Goal: Task Accomplishment & Management: Manage account settings

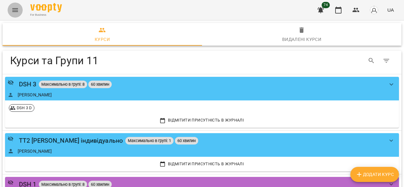
click at [16, 10] on icon "Menu" at bounding box center [15, 10] width 6 height 4
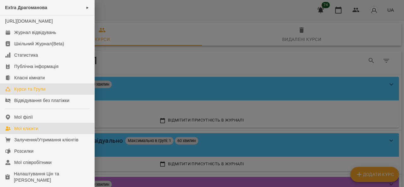
drag, startPoint x: 37, startPoint y: 135, endPoint x: 95, endPoint y: 109, distance: 63.8
click at [37, 132] on div "Мої клієнти" at bounding box center [26, 129] width 24 height 6
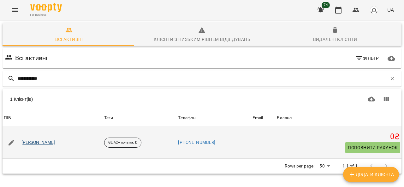
type input "**********"
click at [46, 143] on link "[PERSON_NAME]" at bounding box center [38, 143] width 34 height 6
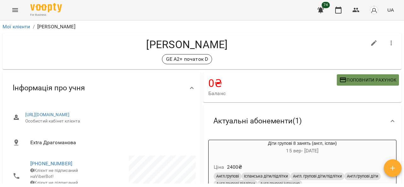
click at [350, 81] on span "Поповнити рахунок" at bounding box center [367, 80] width 57 height 8
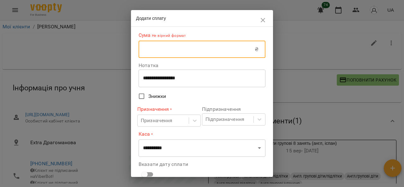
click at [178, 54] on input "text" at bounding box center [196, 50] width 116 height 18
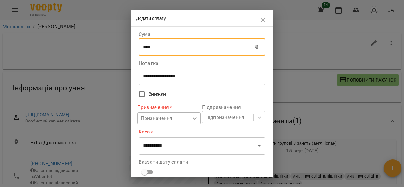
type input "****"
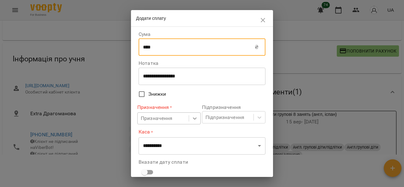
click at [194, 118] on icon at bounding box center [194, 118] width 6 height 6
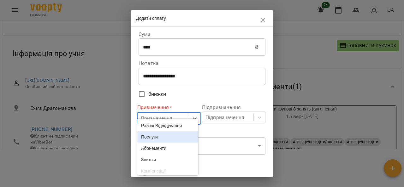
scroll to position [38, 0]
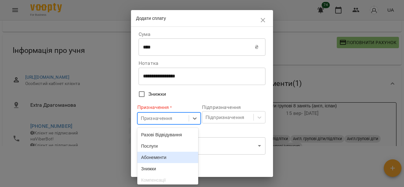
click at [164, 161] on div "Абонементи" at bounding box center [167, 157] width 61 height 11
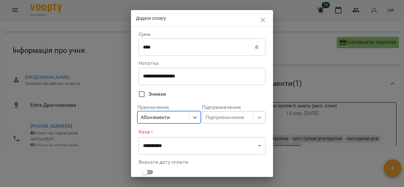
scroll to position [74, 0]
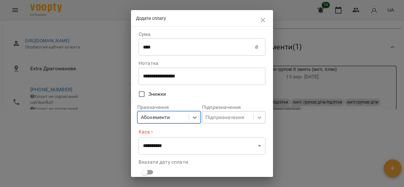
click at [256, 121] on body "For Business 74 UA Мої клієнти / [PERSON_NAME] [PERSON_NAME] GE A2+ початок D 0…" at bounding box center [202, 30] width 404 height 208
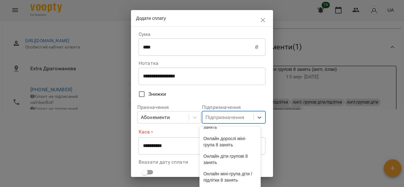
scroll to position [158, 0]
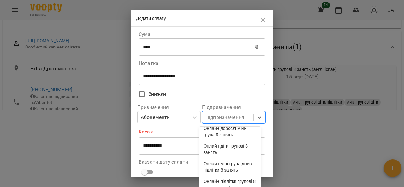
click at [240, 105] on div "Діти групові 8 занять (англ, іспан)" at bounding box center [229, 97] width 61 height 18
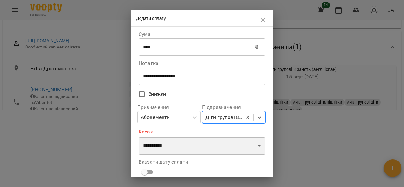
click at [252, 147] on select "**********" at bounding box center [201, 146] width 127 height 18
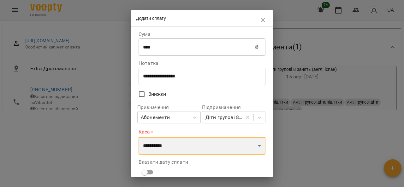
select select "****"
click at [138, 137] on select "**********" at bounding box center [201, 146] width 127 height 18
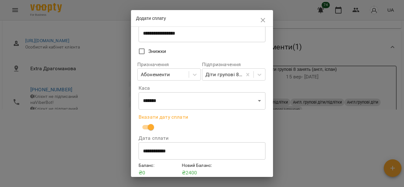
scroll to position [69, 0]
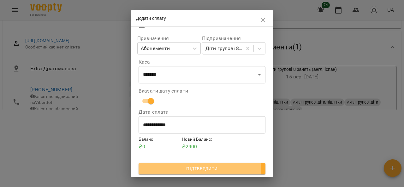
drag, startPoint x: 182, startPoint y: 167, endPoint x: 219, endPoint y: 166, distance: 36.6
click at [183, 167] on span "Підтвердити" at bounding box center [201, 169] width 117 height 8
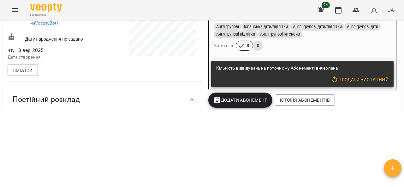
scroll to position [95, 0]
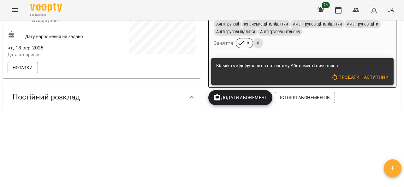
click at [357, 76] on span "Продати наступний" at bounding box center [359, 77] width 57 height 8
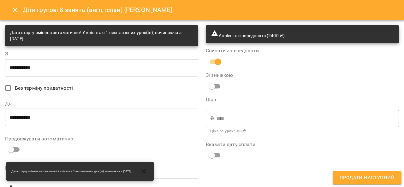
click at [68, 72] on input "**********" at bounding box center [101, 68] width 193 height 18
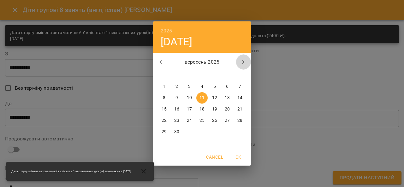
click at [240, 63] on icon "button" at bounding box center [243, 62] width 8 height 8
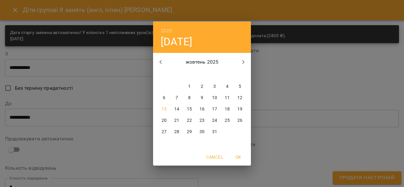
click at [176, 108] on p "14" at bounding box center [176, 109] width 5 height 6
type input "**********"
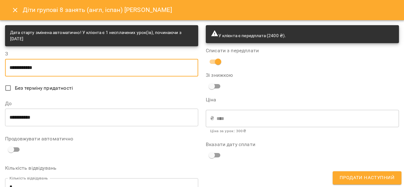
click at [59, 116] on input "**********" at bounding box center [101, 118] width 193 height 18
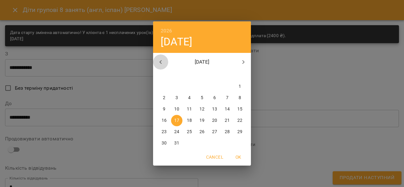
click at [162, 64] on icon "button" at bounding box center [161, 62] width 8 height 8
click at [162, 63] on icon "button" at bounding box center [161, 62] width 8 height 8
click at [244, 61] on icon "button" at bounding box center [243, 62] width 8 height 8
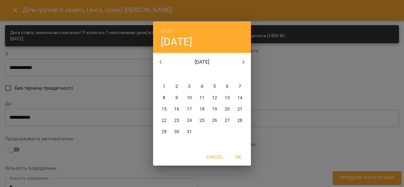
click at [178, 131] on p "30" at bounding box center [176, 132] width 5 height 6
type input "**********"
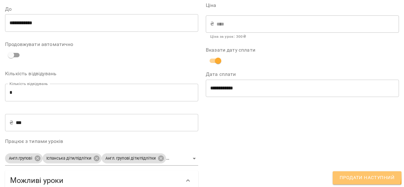
click at [354, 173] on button "Продати наступний" at bounding box center [366, 178] width 69 height 13
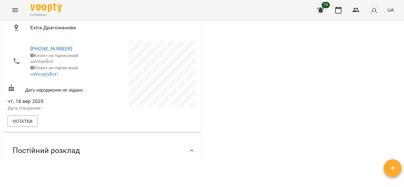
scroll to position [0, 0]
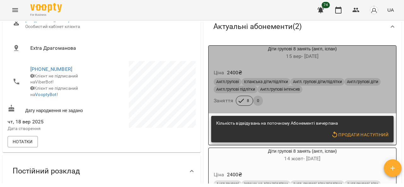
click at [363, 53] on h6 "[DATE] - [DATE]" at bounding box center [301, 56] width 187 height 9
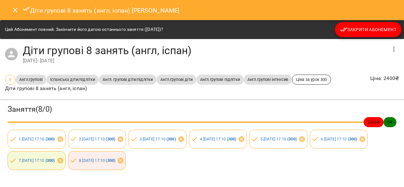
click at [356, 29] on span "Закрити Абонемент" at bounding box center [368, 30] width 56 height 8
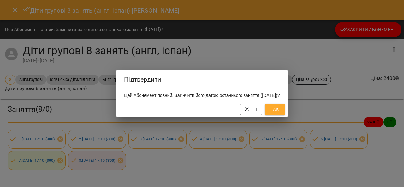
click at [285, 111] on button "Так" at bounding box center [275, 109] width 20 height 11
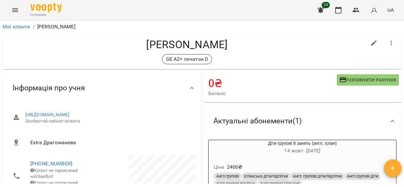
click at [12, 9] on icon "Menu" at bounding box center [15, 10] width 8 height 8
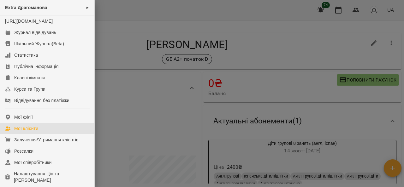
click at [27, 132] on div "Мої клієнти" at bounding box center [26, 129] width 24 height 6
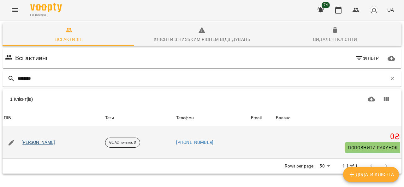
type input "*******"
click at [39, 145] on link "[PERSON_NAME]" at bounding box center [38, 143] width 34 height 6
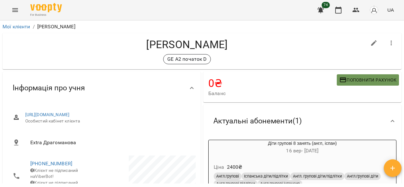
click at [366, 81] on span "Поповнити рахунок" at bounding box center [367, 80] width 57 height 8
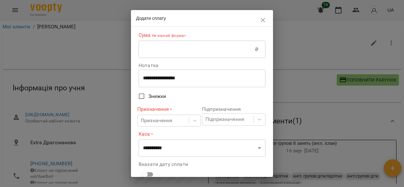
click at [211, 46] on input "text" at bounding box center [196, 50] width 116 height 18
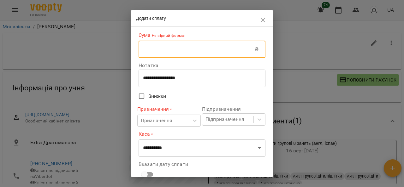
type input "****"
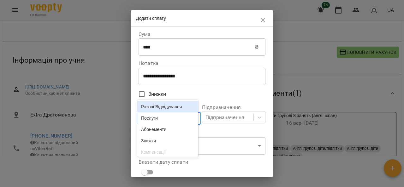
click at [191, 121] on body "For Business 74 UA Мої клієнти / [PERSON_NAME] [PERSON_NAME] [PERSON_NAME] GE A…" at bounding box center [202, 76] width 404 height 208
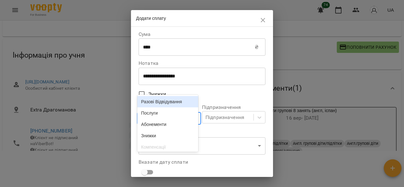
scroll to position [38, 0]
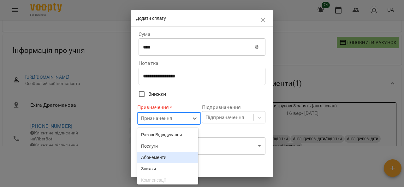
click at [167, 158] on div "Абонементи" at bounding box center [167, 157] width 61 height 11
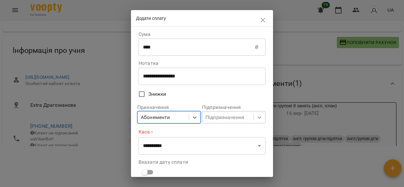
scroll to position [74, 0]
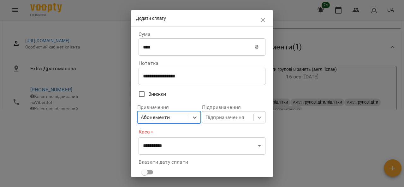
click at [256, 119] on icon at bounding box center [259, 117] width 6 height 6
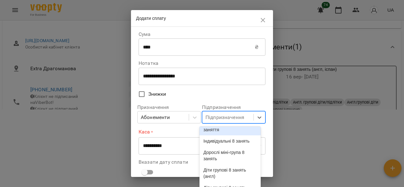
scroll to position [126, 0]
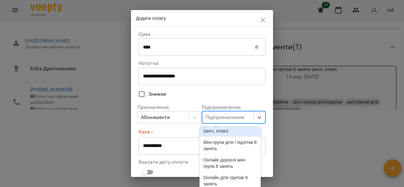
click at [230, 137] on div "Діти групові 8 занять (англ, іспан)" at bounding box center [229, 128] width 61 height 18
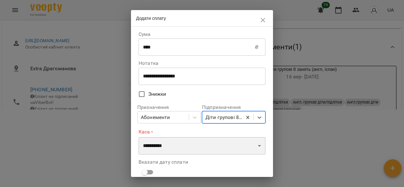
click at [252, 150] on select "**********" at bounding box center [201, 146] width 127 height 18
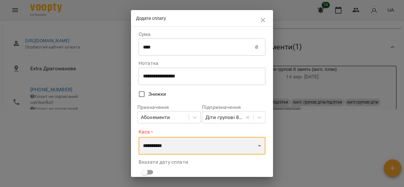
select select "****"
click at [138, 137] on select "**********" at bounding box center [201, 146] width 127 height 18
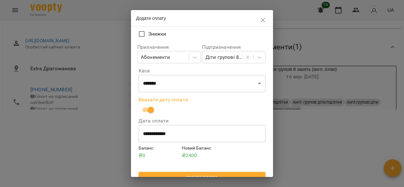
scroll to position [69, 0]
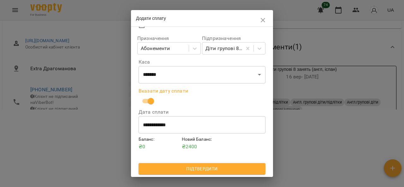
click at [206, 171] on span "Підтвердити" at bounding box center [201, 169] width 117 height 8
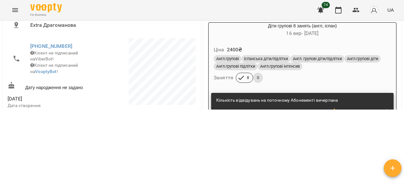
scroll to position [95, 0]
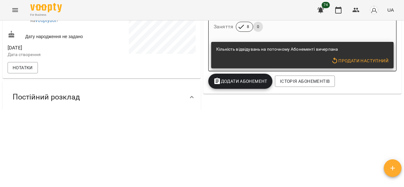
click at [360, 59] on span "Продати наступний" at bounding box center [359, 61] width 57 height 8
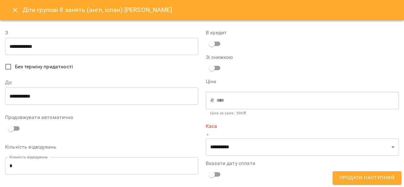
type input "**********"
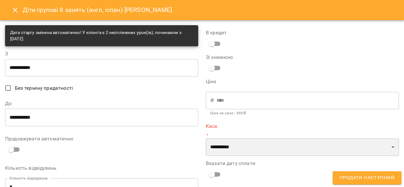
click at [372, 149] on select "**********" at bounding box center [302, 148] width 193 height 18
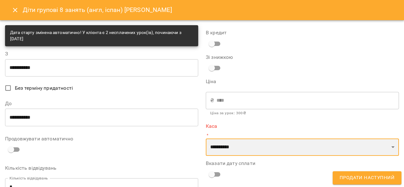
select select "****"
click at [206, 139] on select "**********" at bounding box center [302, 148] width 193 height 18
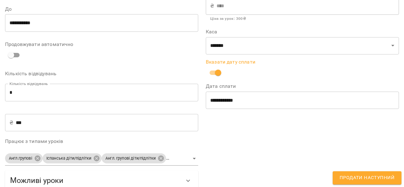
click at [357, 177] on span "Продати наступний" at bounding box center [366, 178] width 55 height 8
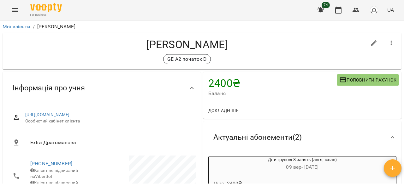
scroll to position [63, 0]
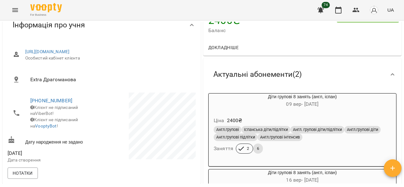
click at [337, 114] on div "Ціна 2400 ₴ Англ.групові Іспанська діти/підлітки Англ. групові діти/підлітки Ан…" at bounding box center [301, 136] width 187 height 50
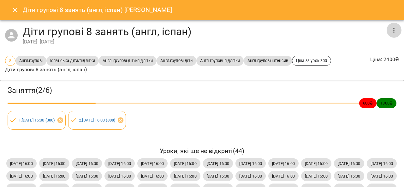
click at [390, 30] on icon "button" at bounding box center [394, 30] width 8 height 8
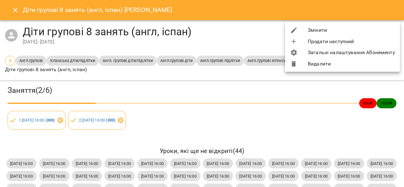
click at [317, 31] on li "Змінити" at bounding box center [342, 30] width 115 height 11
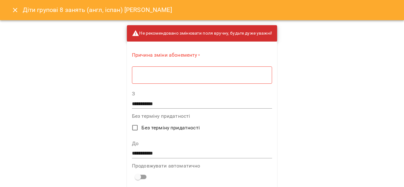
click at [140, 78] on div "* ​" at bounding box center [202, 75] width 140 height 18
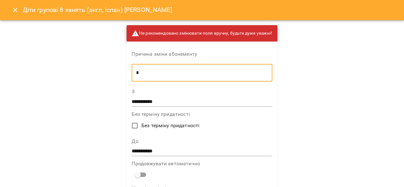
type textarea "*"
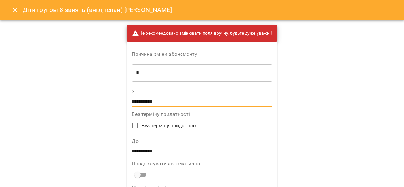
click at [168, 102] on input "**********" at bounding box center [202, 102] width 140 height 10
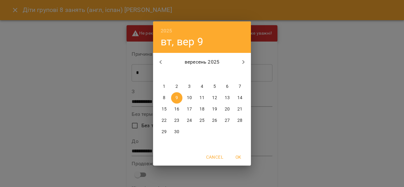
click at [242, 62] on icon "button" at bounding box center [243, 62] width 8 height 8
click at [180, 109] on span "14" at bounding box center [176, 109] width 11 height 6
type input "**********"
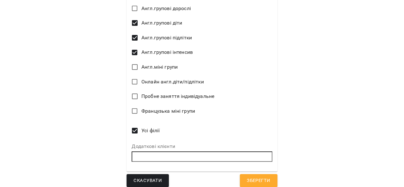
scroll to position [390, 0]
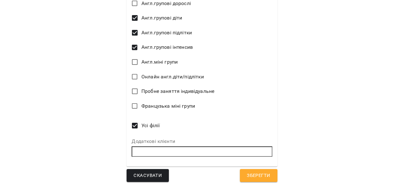
drag, startPoint x: 261, startPoint y: 178, endPoint x: 335, endPoint y: 155, distance: 77.4
click at [261, 178] on span "Зберегти" at bounding box center [258, 176] width 23 height 8
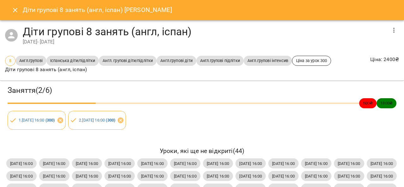
drag, startPoint x: 12, startPoint y: 11, endPoint x: 17, endPoint y: 11, distance: 5.4
click at [12, 11] on icon "Close" at bounding box center [15, 10] width 8 height 8
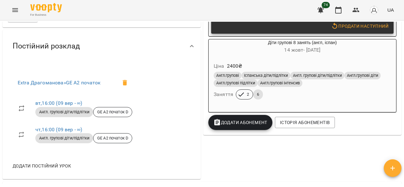
scroll to position [221, 0]
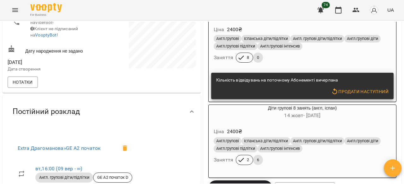
scroll to position [112, 0]
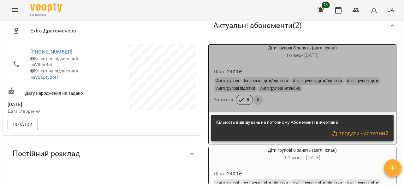
click at [342, 63] on div "Ціна 2400 ₴ Англ.групові Іспанська діти/підлітки Англ. групові діти/підлітки Ан…" at bounding box center [301, 87] width 187 height 50
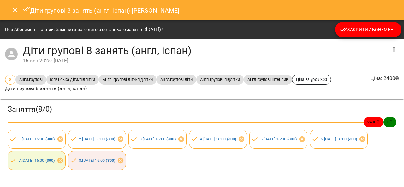
click at [351, 27] on span "Закрити Абонемент" at bounding box center [368, 30] width 56 height 8
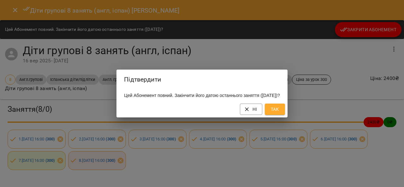
drag, startPoint x: 278, startPoint y: 113, endPoint x: 284, endPoint y: 113, distance: 5.4
click at [279, 113] on button "Так" at bounding box center [275, 109] width 20 height 11
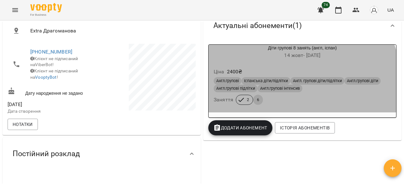
click at [239, 97] on div "2" at bounding box center [244, 100] width 17 height 10
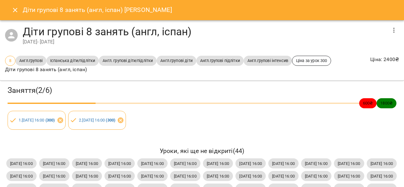
click at [390, 28] on icon "button" at bounding box center [394, 30] width 8 height 8
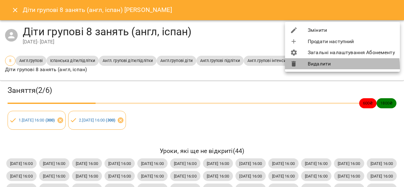
click at [325, 67] on li "Видалити" at bounding box center [342, 63] width 115 height 11
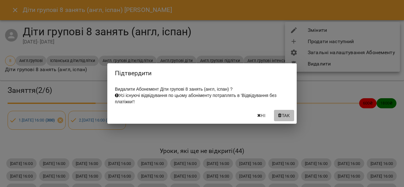
click at [291, 118] on button "Так" at bounding box center [284, 115] width 20 height 11
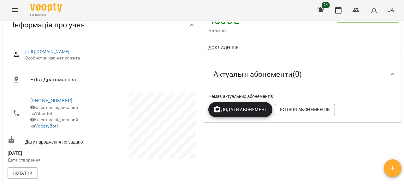
scroll to position [0, 0]
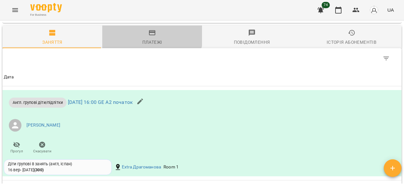
click at [149, 35] on icon "button" at bounding box center [152, 32] width 6 height 5
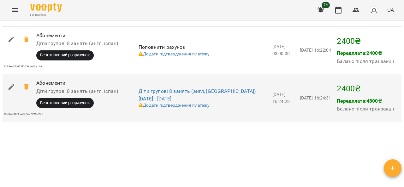
scroll to position [568, 0]
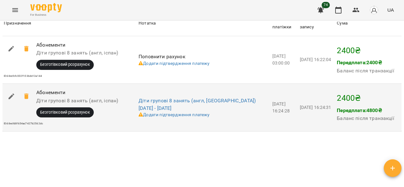
click at [26, 99] on icon at bounding box center [26, 97] width 4 height 6
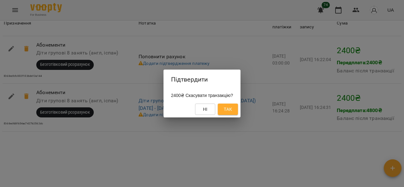
click at [222, 108] on button "Так" at bounding box center [228, 109] width 20 height 11
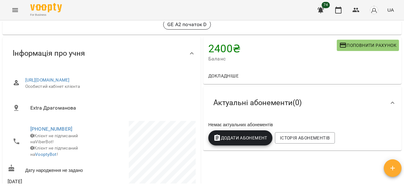
scroll to position [95, 0]
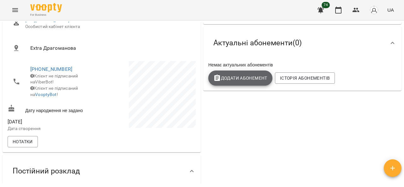
click at [242, 80] on span "Додати Абонемент" at bounding box center [240, 78] width 54 height 8
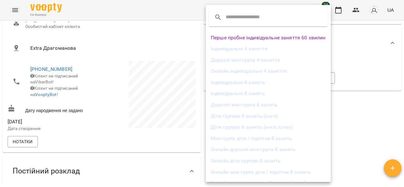
click at [295, 125] on li "Діти групові 8 занять (англ, іспан)" at bounding box center [268, 127] width 125 height 11
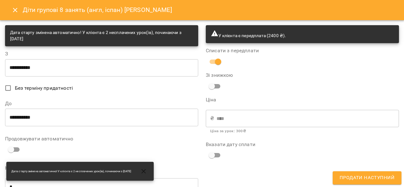
click at [47, 71] on input "**********" at bounding box center [101, 68] width 193 height 18
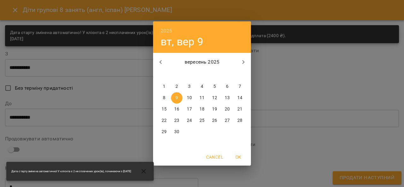
click at [242, 61] on icon "button" at bounding box center [243, 62] width 8 height 8
click at [177, 109] on p "14" at bounding box center [176, 109] width 5 height 6
type input "**********"
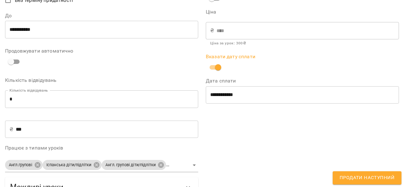
scroll to position [111, 0]
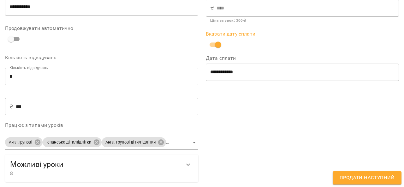
drag, startPoint x: 357, startPoint y: 177, endPoint x: 363, endPoint y: 174, distance: 6.1
click at [357, 177] on span "Продати наступний" at bounding box center [366, 178] width 55 height 8
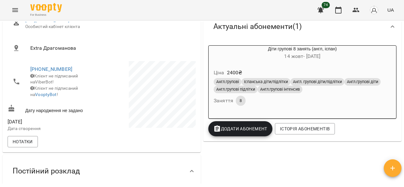
scroll to position [0, 0]
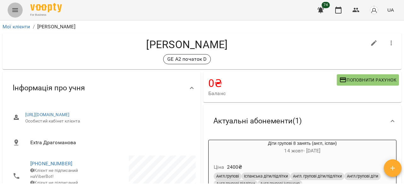
click at [16, 7] on icon "Menu" at bounding box center [15, 10] width 8 height 8
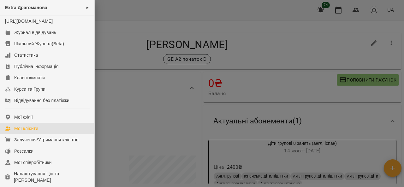
click at [37, 132] on div "Мої клієнти" at bounding box center [26, 129] width 24 height 6
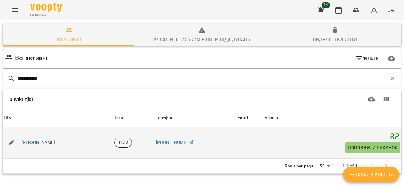
type input "**********"
click at [39, 142] on link "Корост Іван" at bounding box center [38, 143] width 34 height 6
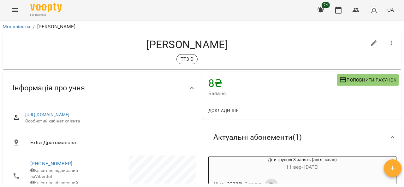
click at [368, 80] on span "Поповнити рахунок" at bounding box center [367, 80] width 57 height 8
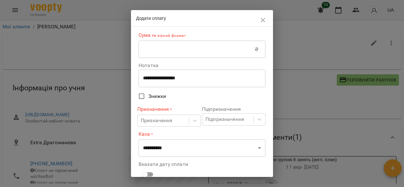
click at [207, 53] on input "text" at bounding box center [196, 50] width 116 height 18
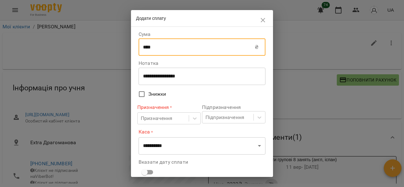
type input "****"
click at [157, 96] on span "Знижки" at bounding box center [157, 95] width 18 height 8
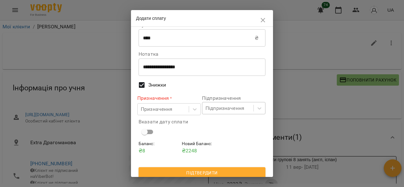
scroll to position [14, 0]
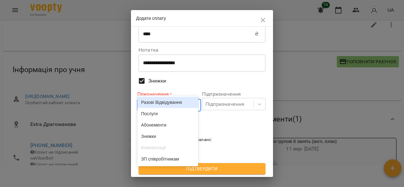
click at [190, 106] on body "For Business 74 UA Мої клієнти / Корост Іван Корост Іван TT3 D 8 ₴ Баланс Попов…" at bounding box center [202, 86] width 404 height 208
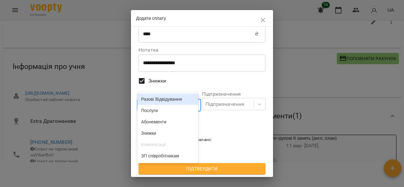
scroll to position [24, 0]
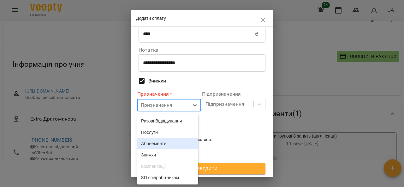
click at [166, 145] on div "Абонементи" at bounding box center [167, 143] width 61 height 11
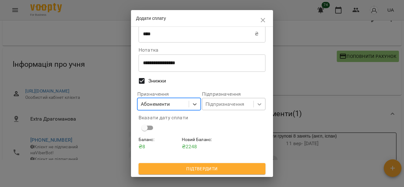
click at [255, 102] on body "For Business 74 UA Мої клієнти / Корост Іван Корост Іван TT3 D 8 ₴ Баланс Попов…" at bounding box center [202, 80] width 404 height 208
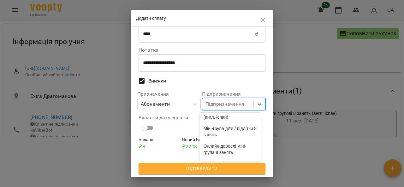
scroll to position [158, 0]
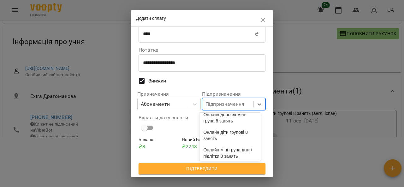
click at [233, 91] on div "Діти групові 8 занять (англ, іспан)" at bounding box center [229, 83] width 61 height 18
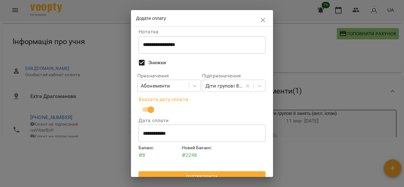
scroll to position [40, 0]
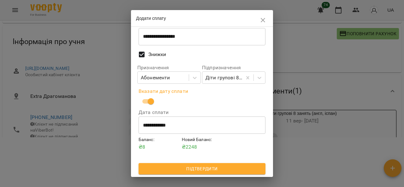
drag, startPoint x: 208, startPoint y: 166, endPoint x: 249, endPoint y: 161, distance: 41.0
click at [208, 166] on span "Підтвердити" at bounding box center [201, 169] width 117 height 8
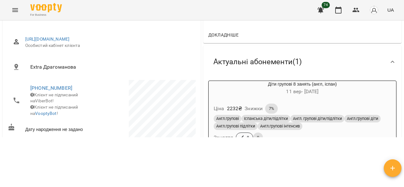
scroll to position [95, 0]
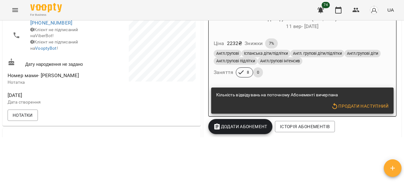
click at [374, 106] on span "Продати наступний" at bounding box center [359, 106] width 57 height 8
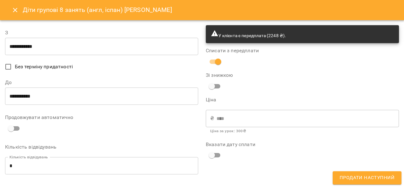
type input "**********"
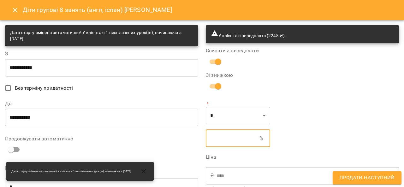
click at [227, 143] on input "text" at bounding box center [233, 139] width 54 height 18
type input "****"
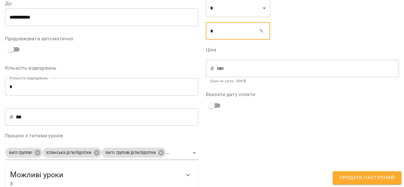
scroll to position [111, 0]
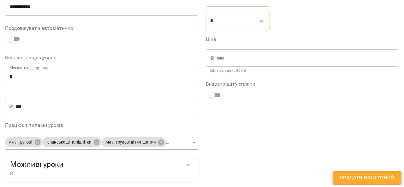
type input "*"
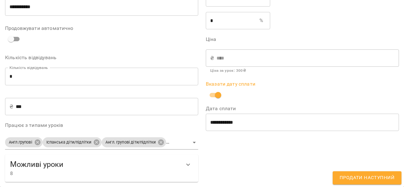
click at [359, 177] on span "Продати наступний" at bounding box center [366, 178] width 55 height 8
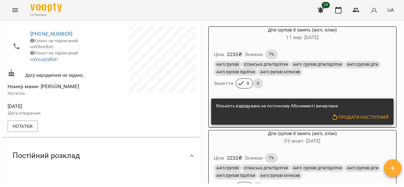
scroll to position [126, 0]
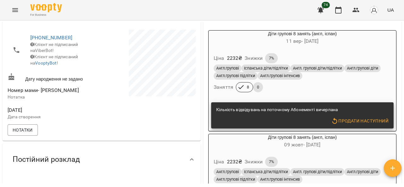
click at [358, 53] on div "Ціна 2232 ₴ Знижки 7%" at bounding box center [302, 58] width 180 height 13
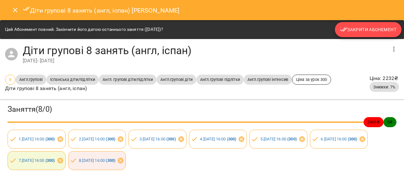
click at [348, 30] on span "Закрити Абонемент" at bounding box center [368, 30] width 56 height 8
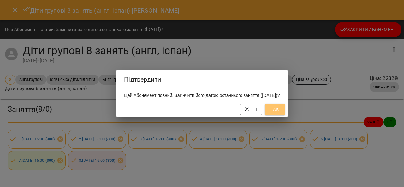
click at [285, 112] on button "Так" at bounding box center [275, 109] width 20 height 11
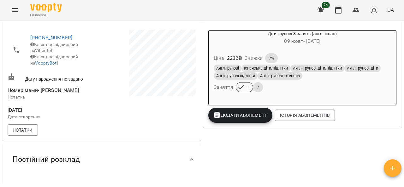
click at [17, 10] on icon "Menu" at bounding box center [15, 10] width 8 height 8
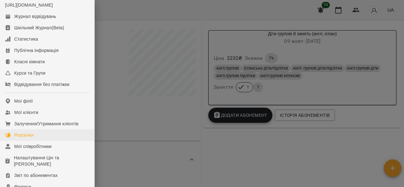
scroll to position [32, 0]
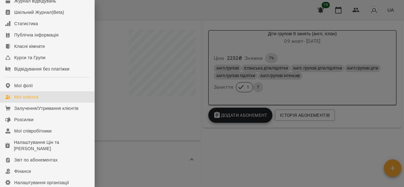
click at [29, 100] on div "Мої клієнти" at bounding box center [26, 97] width 24 height 6
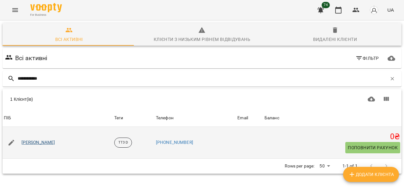
type input "**********"
click at [46, 144] on link "Попов Нікіта" at bounding box center [38, 143] width 34 height 6
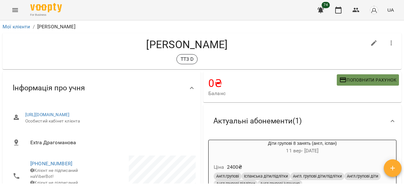
click at [367, 76] on span "Поповнити рахунок" at bounding box center [367, 80] width 57 height 8
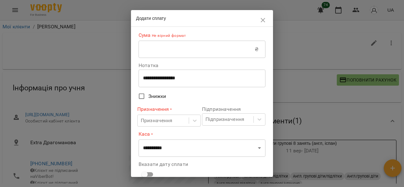
click at [167, 49] on input "text" at bounding box center [196, 50] width 116 height 18
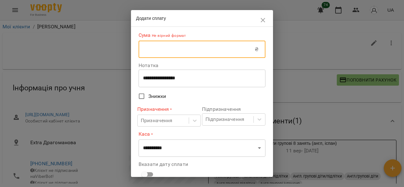
type input "****"
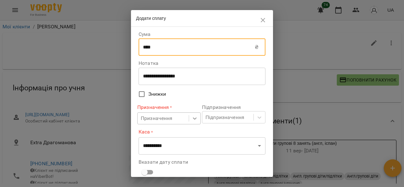
click at [194, 119] on body "For Business 74 UA Мої клієнти / Попов Нікіта Попов Нікіта TT3 D 0 ₴ Баланс Поп…" at bounding box center [202, 104] width 404 height 208
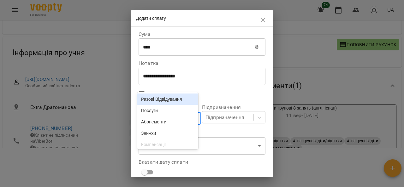
scroll to position [38, 0]
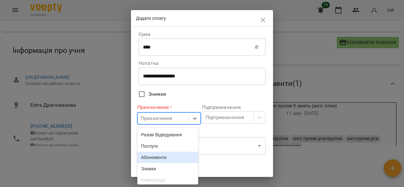
click at [161, 158] on div "Абонементи" at bounding box center [167, 157] width 61 height 11
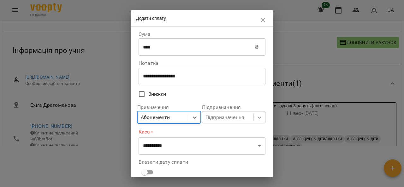
click at [256, 118] on body "For Business 74 UA Мої клієнти / Попов Нікіта Попов Нікіта TT3 D 0 ₴ Баланс Поп…" at bounding box center [202, 66] width 404 height 208
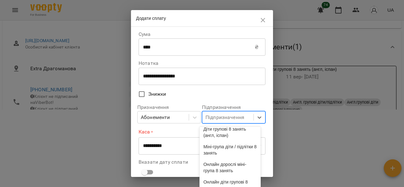
scroll to position [126, 0]
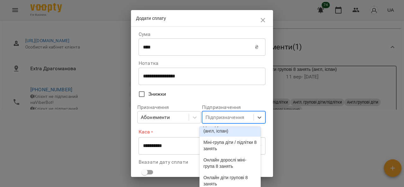
click at [237, 137] on div "Діти групові 8 занять (англ, іспан)" at bounding box center [229, 128] width 61 height 18
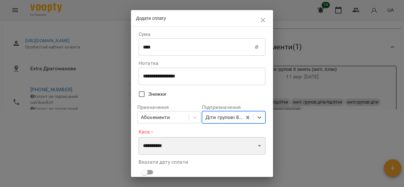
click at [211, 153] on select "**********" at bounding box center [201, 146] width 127 height 18
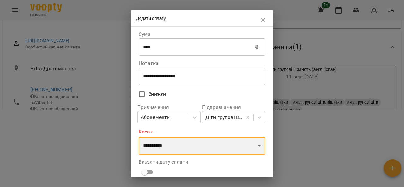
select select "****"
click at [138, 137] on select "**********" at bounding box center [201, 146] width 127 height 18
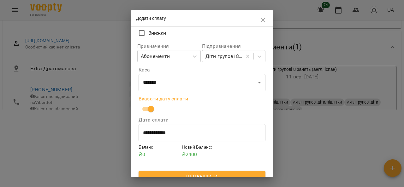
scroll to position [69, 0]
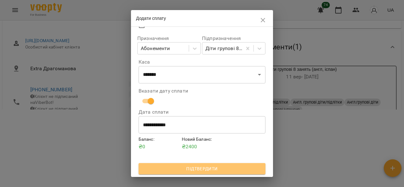
click at [217, 166] on span "Підтвердити" at bounding box center [201, 169] width 117 height 8
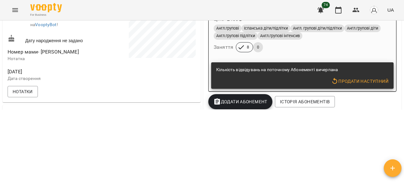
scroll to position [95, 0]
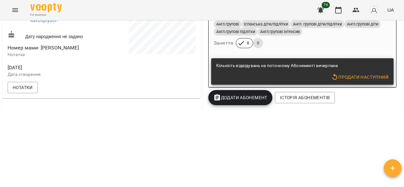
click at [358, 80] on span "Продати наступний" at bounding box center [359, 77] width 57 height 8
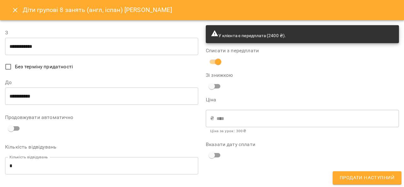
type input "**********"
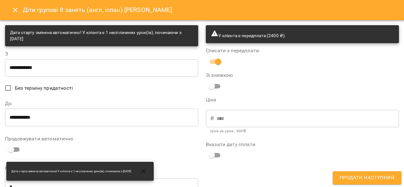
click at [53, 68] on input "**********" at bounding box center [101, 68] width 193 height 18
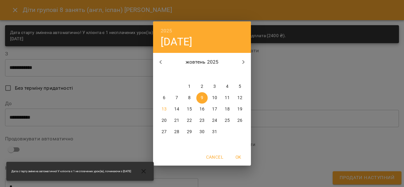
click at [78, 110] on div "2025 чт, жовт 9 жовтень 2025 пн вт ср чт пт сб нд 29 30 1 2 3 4 5 6 7 8 9 10 11…" at bounding box center [202, 93] width 404 height 187
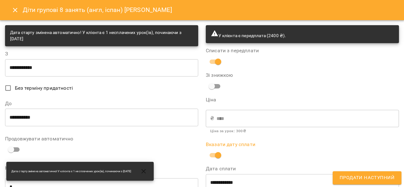
click at [385, 179] on span "Продати наступний" at bounding box center [366, 178] width 55 height 8
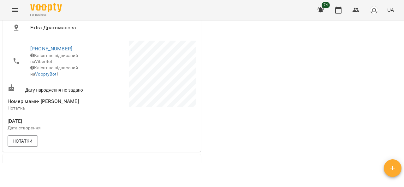
scroll to position [0, 0]
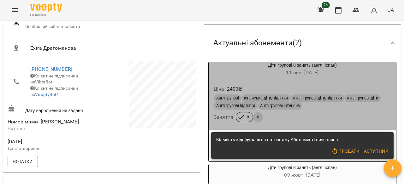
click at [357, 65] on div "Діти групові 8 занять (англ, іспан) 11 вер - 16 груд" at bounding box center [301, 69] width 187 height 15
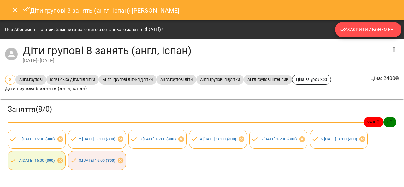
click at [355, 30] on span "Закрити Абонемент" at bounding box center [368, 30] width 56 height 8
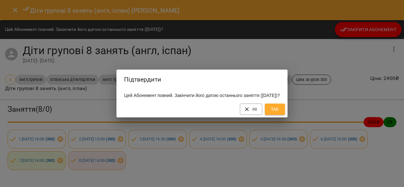
click at [280, 113] on span "Так" at bounding box center [275, 110] width 10 height 8
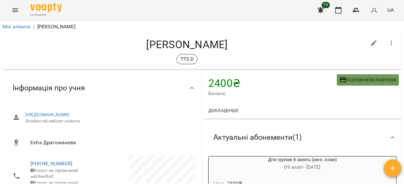
click at [346, 76] on span "Поповнити рахунок" at bounding box center [367, 80] width 57 height 8
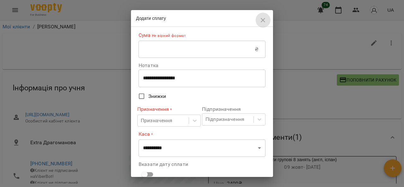
click at [262, 20] on icon "button" at bounding box center [262, 20] width 4 height 4
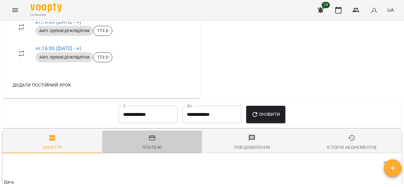
drag, startPoint x: 145, startPoint y: 150, endPoint x: 153, endPoint y: 147, distance: 8.9
click at [145, 150] on span "Платежі" at bounding box center [152, 142] width 92 height 17
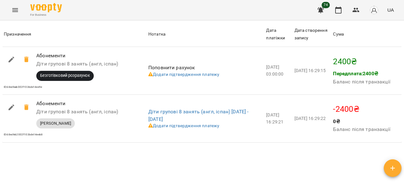
scroll to position [542, 0]
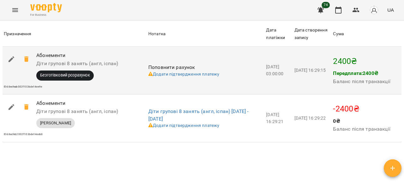
click at [11, 62] on icon "button" at bounding box center [12, 59] width 6 height 6
select select "****"
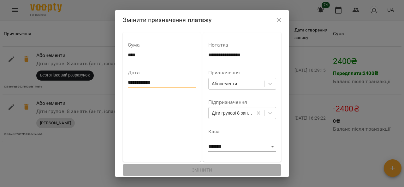
click at [128, 82] on input "**********" at bounding box center [162, 83] width 68 height 10
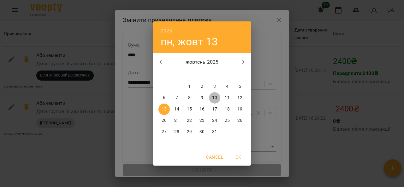
click at [214, 98] on p "10" at bounding box center [214, 98] width 5 height 6
type input "**********"
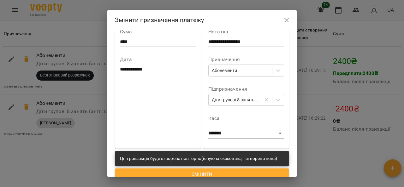
scroll to position [19, 0]
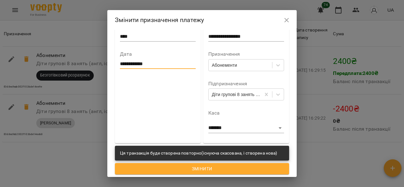
click at [213, 170] on span "Змінити" at bounding box center [202, 169] width 164 height 8
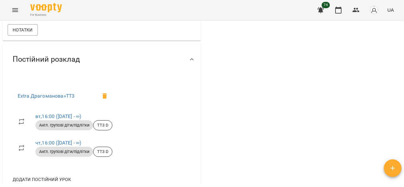
scroll to position [69, 0]
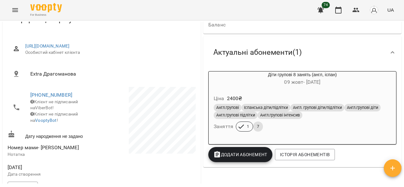
click at [389, 50] on icon at bounding box center [393, 53] width 8 height 8
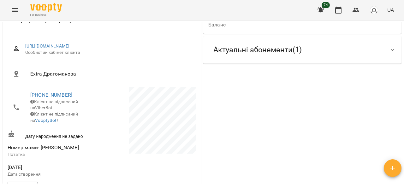
click at [389, 50] on icon at bounding box center [393, 50] width 8 height 8
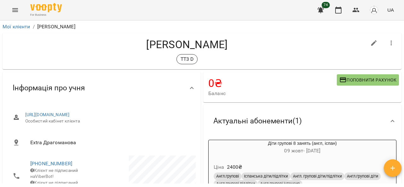
scroll to position [95, 0]
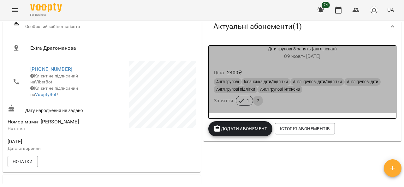
click at [364, 69] on div "Ціна 2400 ₴" at bounding box center [302, 72] width 180 height 11
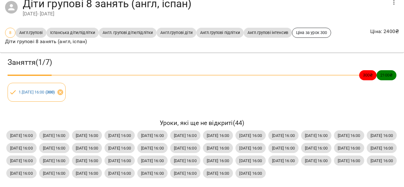
scroll to position [0, 0]
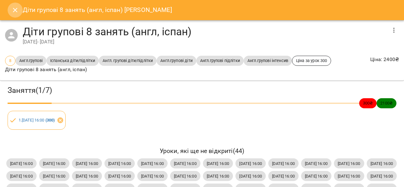
click at [17, 9] on icon "Close" at bounding box center [15, 10] width 8 height 8
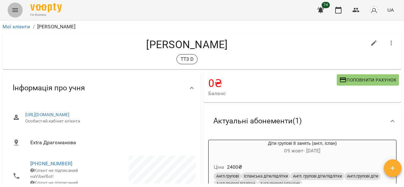
click at [18, 9] on icon "Menu" at bounding box center [15, 10] width 8 height 8
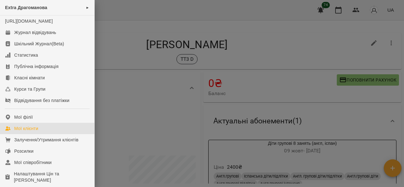
click at [29, 131] on link "Мої клієнти" at bounding box center [47, 128] width 94 height 11
